Goal: Task Accomplishment & Management: Use online tool/utility

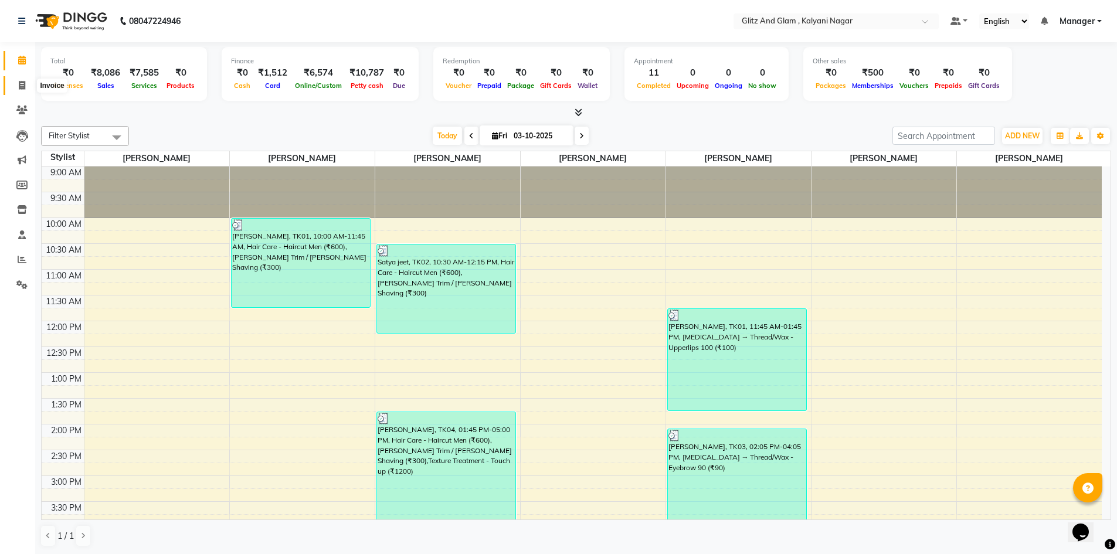
click at [20, 82] on icon at bounding box center [22, 85] width 6 height 9
select select "7347"
select select "service"
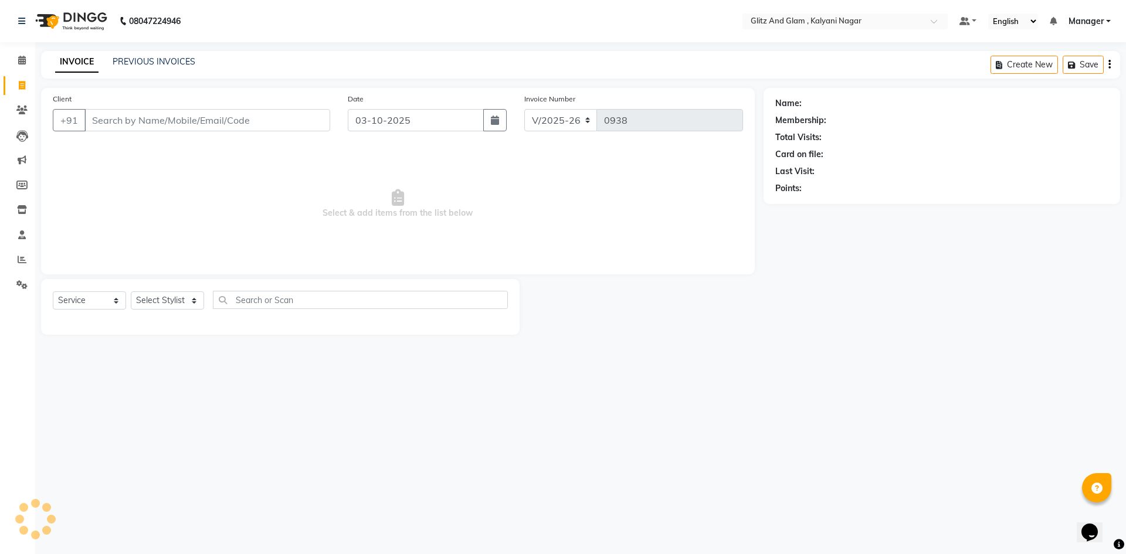
click at [157, 115] on input "Client" at bounding box center [207, 120] width 246 height 22
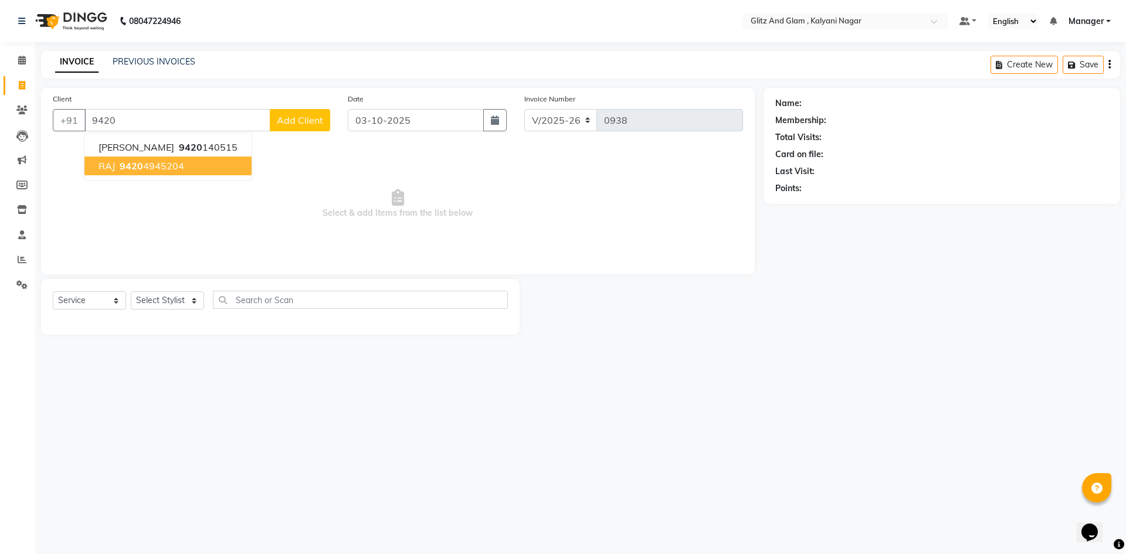
click at [154, 170] on ngb-highlight "9420 4945204" at bounding box center [150, 166] width 67 height 12
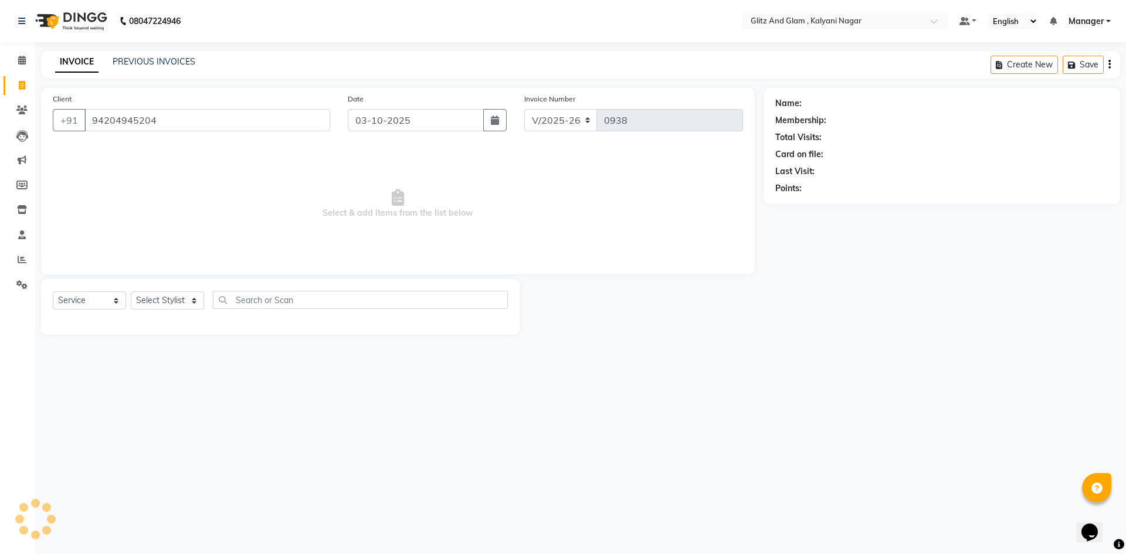
type input "94204945204"
select select "1: Object"
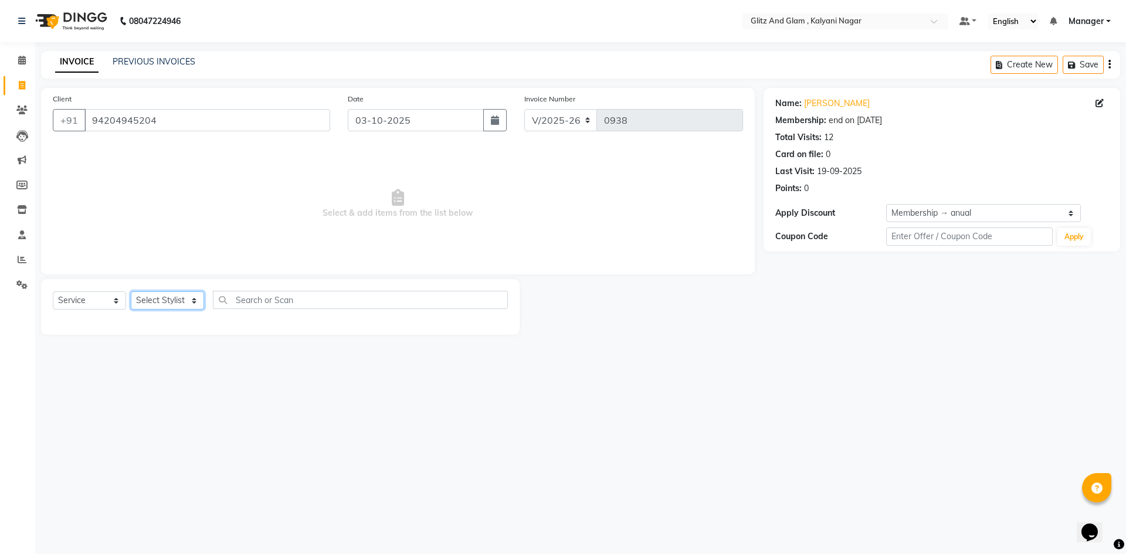
click at [148, 299] on select "Select Stylist [PERSON_NAME] [PERSON_NAME] [PERSON_NAME] [PERSON_NAME] [PERSON_…" at bounding box center [167, 301] width 73 height 18
select select "65895"
click at [131, 292] on select "Select Stylist [PERSON_NAME] [PERSON_NAME] [PERSON_NAME] [PERSON_NAME] [PERSON_…" at bounding box center [167, 301] width 73 height 18
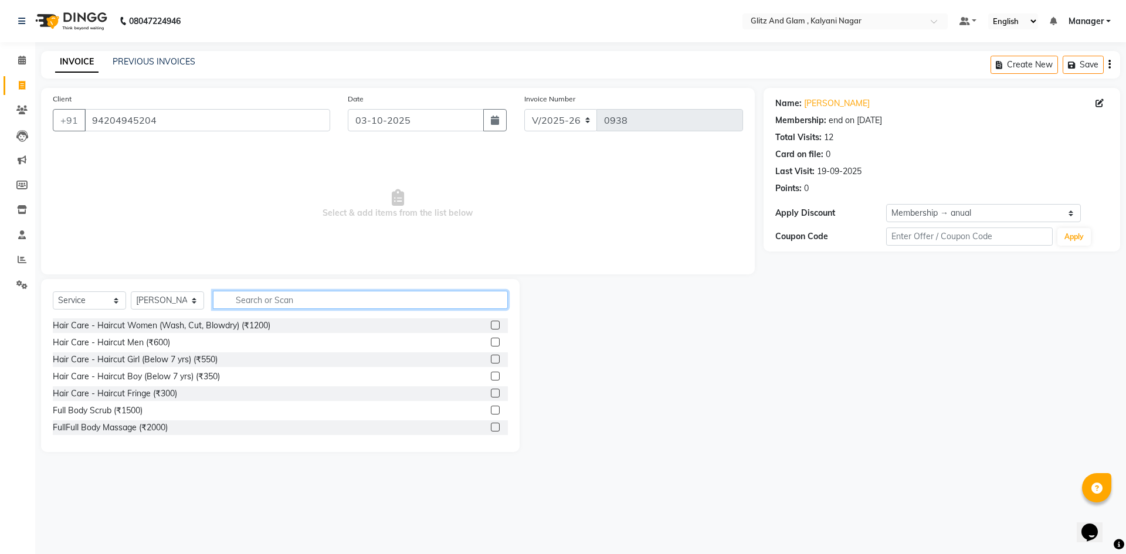
click at [240, 302] on input "text" at bounding box center [360, 300] width 295 height 18
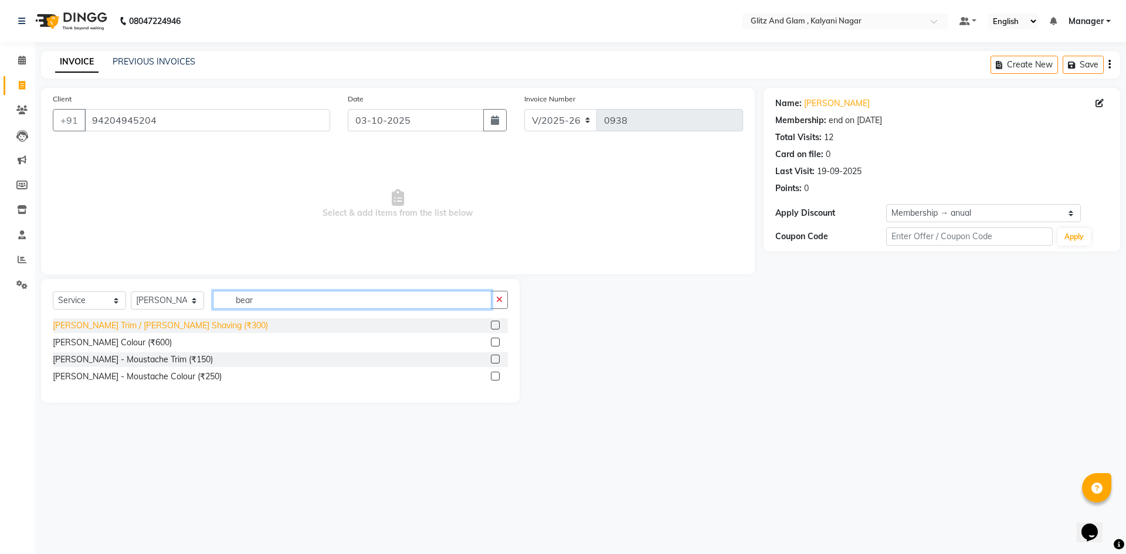
type input "bear"
click at [203, 328] on div "[PERSON_NAME] Trim / [PERSON_NAME] Shaving (₹300)" at bounding box center [160, 326] width 215 height 12
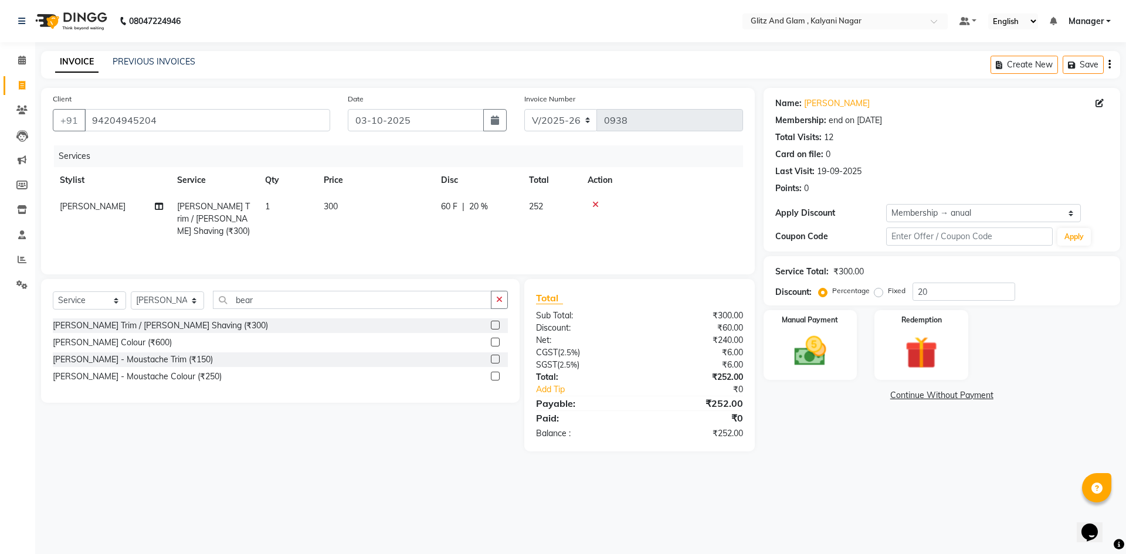
click at [203, 328] on div "[PERSON_NAME] Trim / [PERSON_NAME] Shaving (₹300)" at bounding box center [160, 326] width 215 height 12
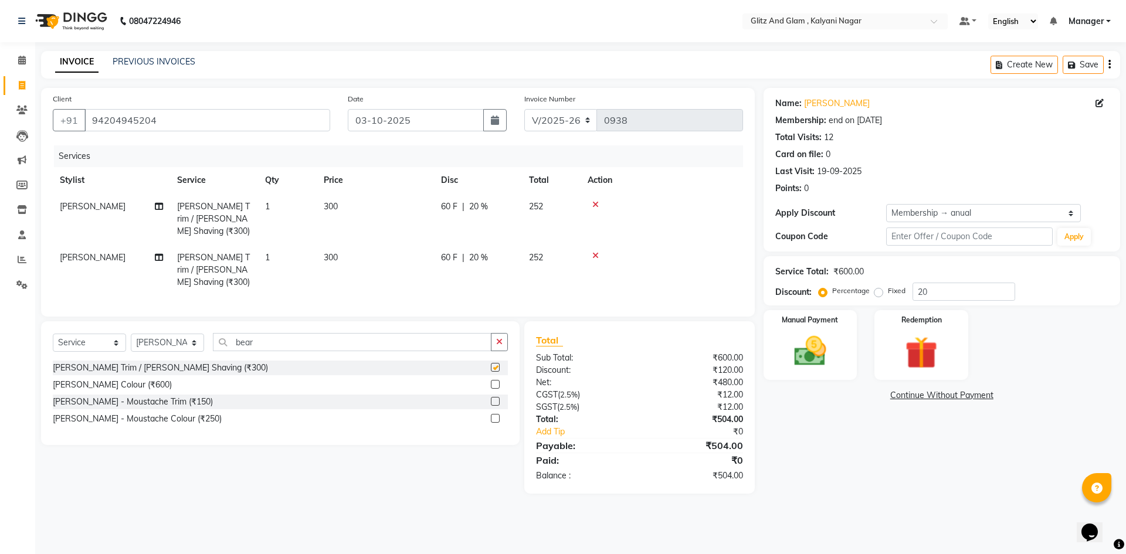
checkbox input "false"
click at [122, 259] on span "[PERSON_NAME]" at bounding box center [93, 257] width 66 height 11
select select "65895"
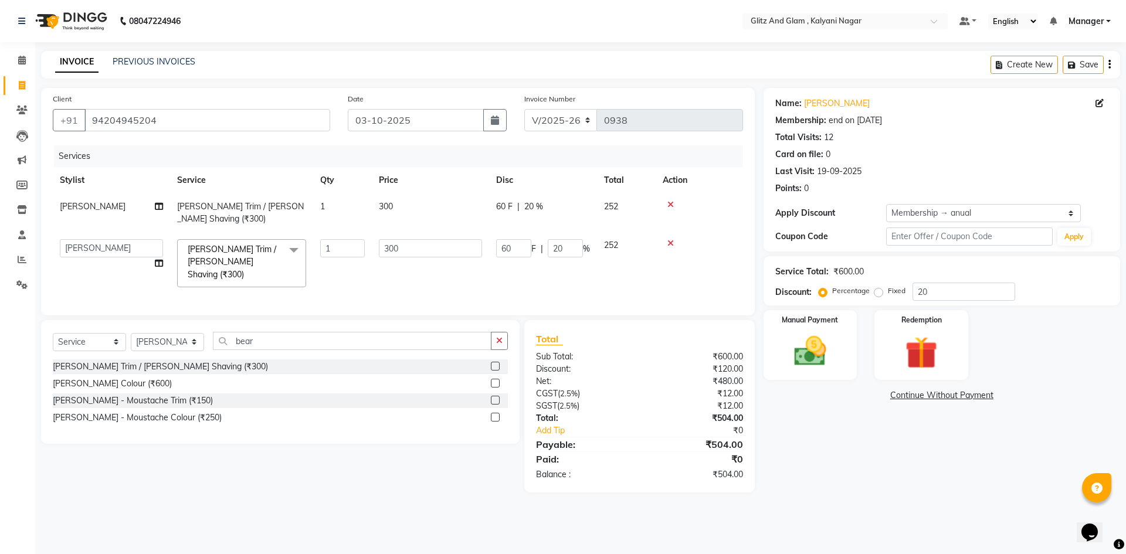
click at [122, 259] on td "[PERSON_NAME] [PERSON_NAME] [PERSON_NAME] [PERSON_NAME] [PERSON_NAME] Manager […" at bounding box center [111, 263] width 117 height 62
click at [135, 253] on select "[PERSON_NAME] [PERSON_NAME] [PERSON_NAME] [PERSON_NAME] [PERSON_NAME] Manager […" at bounding box center [111, 248] width 103 height 18
select select "65896"
click at [935, 473] on div "Name: Raj Membership: end on [DATE] Total Visits: 12 Card on file: 0 Last Visit…" at bounding box center [946, 290] width 365 height 405
click at [815, 352] on img at bounding box center [810, 351] width 55 height 39
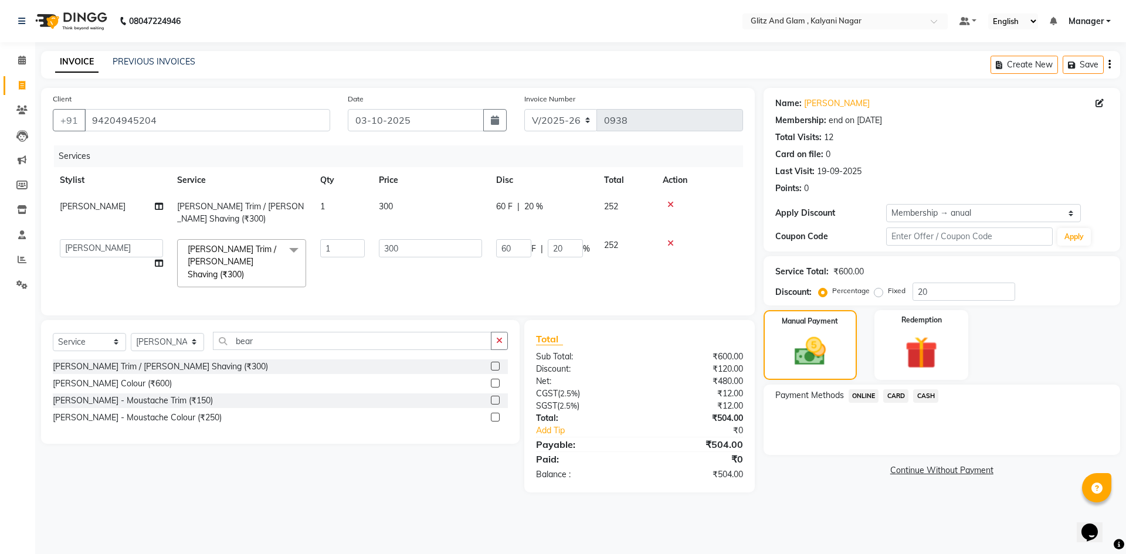
click at [854, 394] on span "ONLINE" at bounding box center [864, 395] width 31 height 13
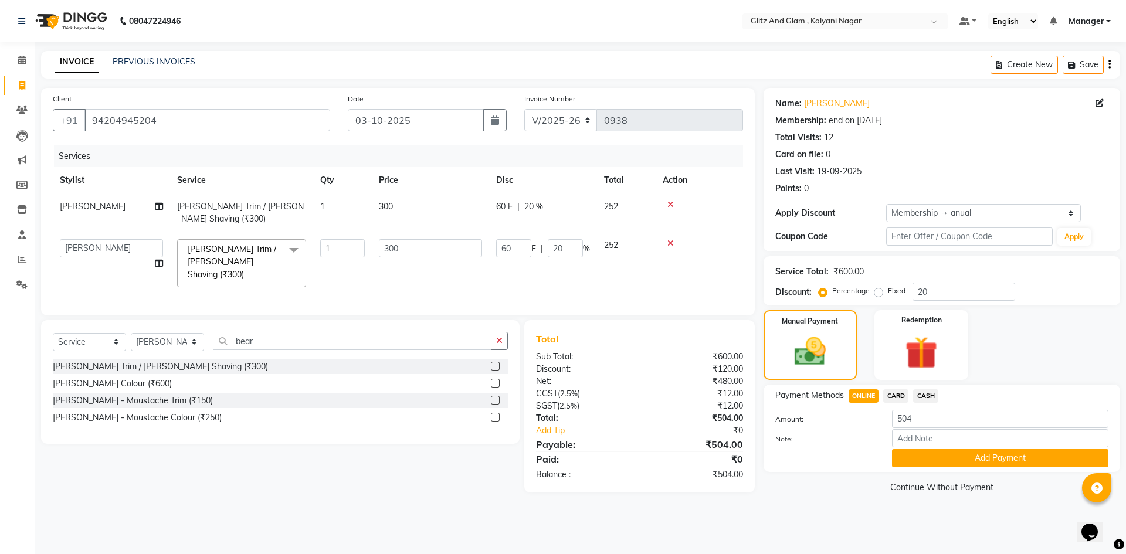
click at [933, 397] on span "CASH" at bounding box center [925, 395] width 25 height 13
click at [969, 470] on div "Payment Methods ONLINE CARD CASH Amount: 504 Note: Add Payment" at bounding box center [942, 428] width 357 height 87
click at [971, 460] on button "Add Payment" at bounding box center [1000, 458] width 216 height 18
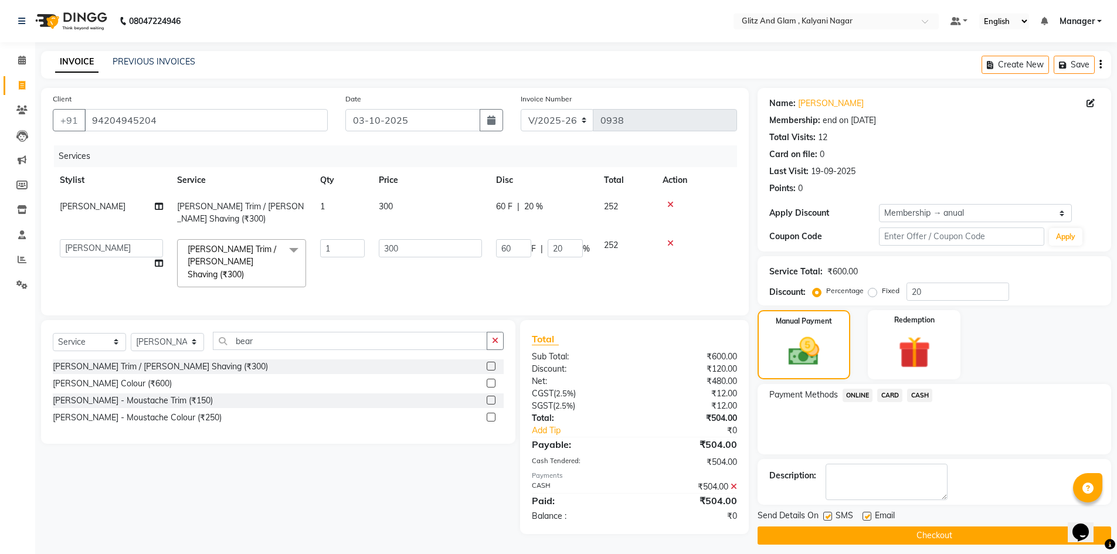
click at [986, 540] on button "Checkout" at bounding box center [935, 536] width 354 height 18
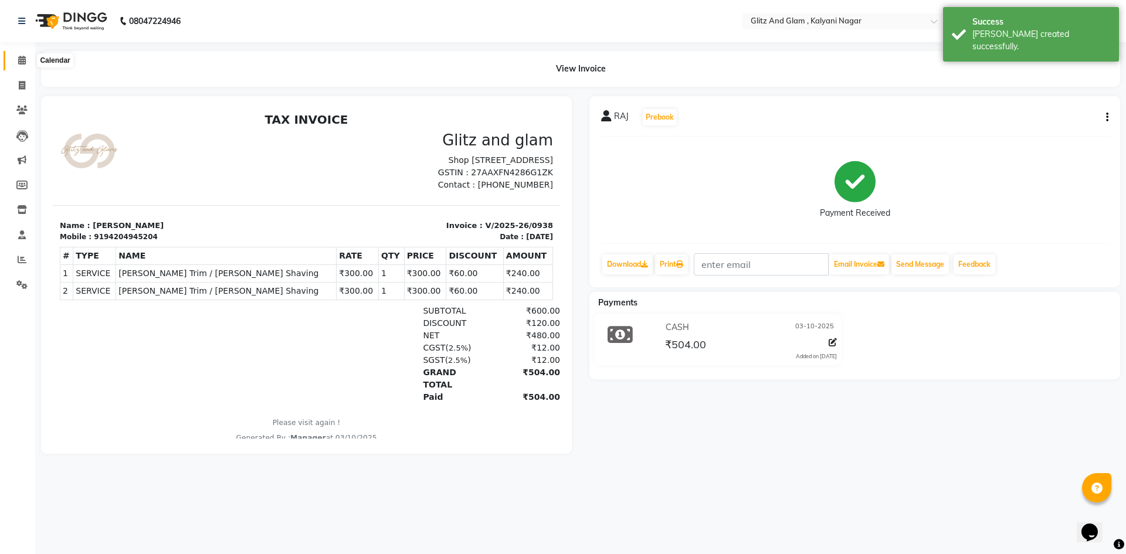
click at [28, 59] on span at bounding box center [22, 60] width 21 height 13
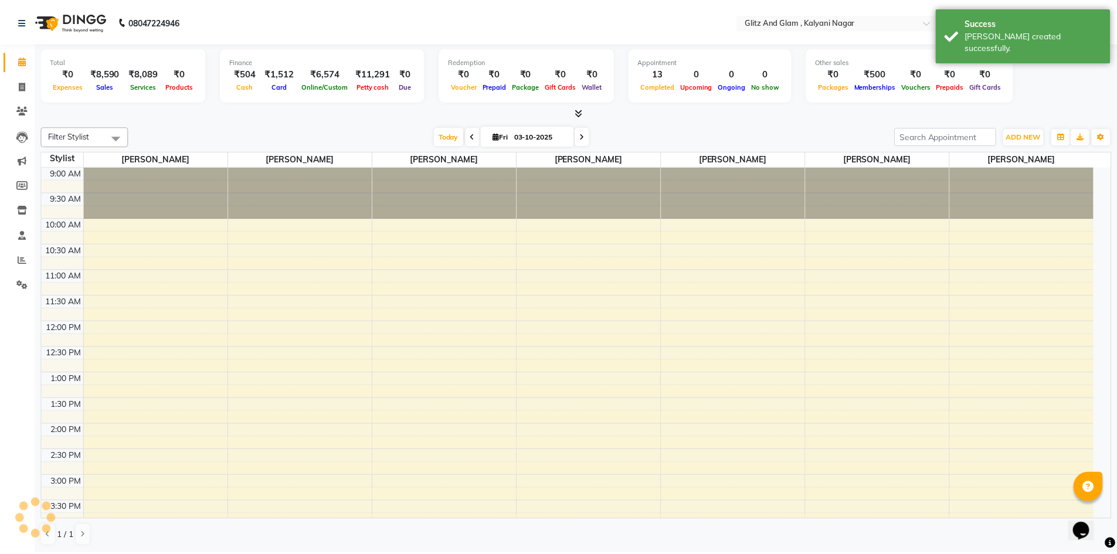
scroll to position [295, 0]
